Goal: Task Accomplishment & Management: Manage account settings

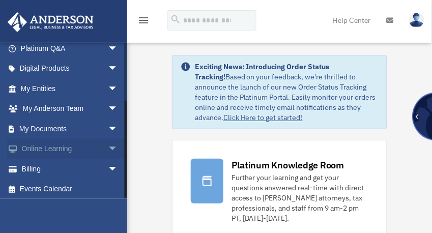
scroll to position [90, 0]
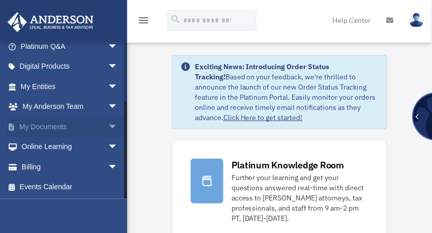
click at [54, 125] on link "My Documents arrow_drop_down" at bounding box center [70, 126] width 126 height 20
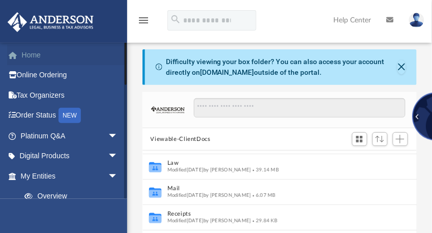
click at [27, 56] on link "Home" at bounding box center [70, 55] width 126 height 20
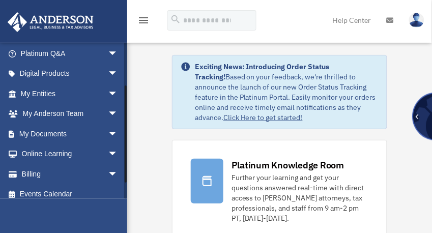
scroll to position [90, 0]
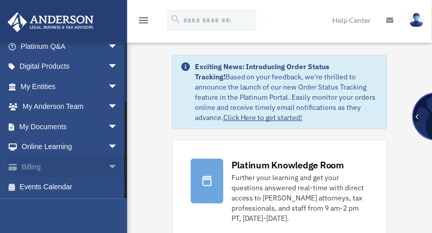
click at [35, 166] on link "Billing arrow_drop_down" at bounding box center [70, 167] width 126 height 20
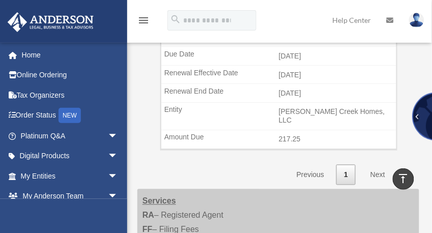
scroll to position [122, 0]
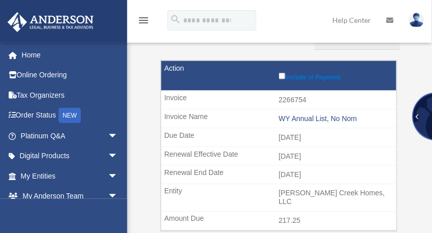
click at [418, 20] on img at bounding box center [416, 20] width 15 height 15
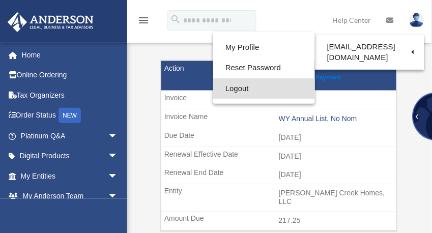
click at [242, 87] on link "Logout" at bounding box center [264, 88] width 102 height 21
